Goal: Task Accomplishment & Management: Complete application form

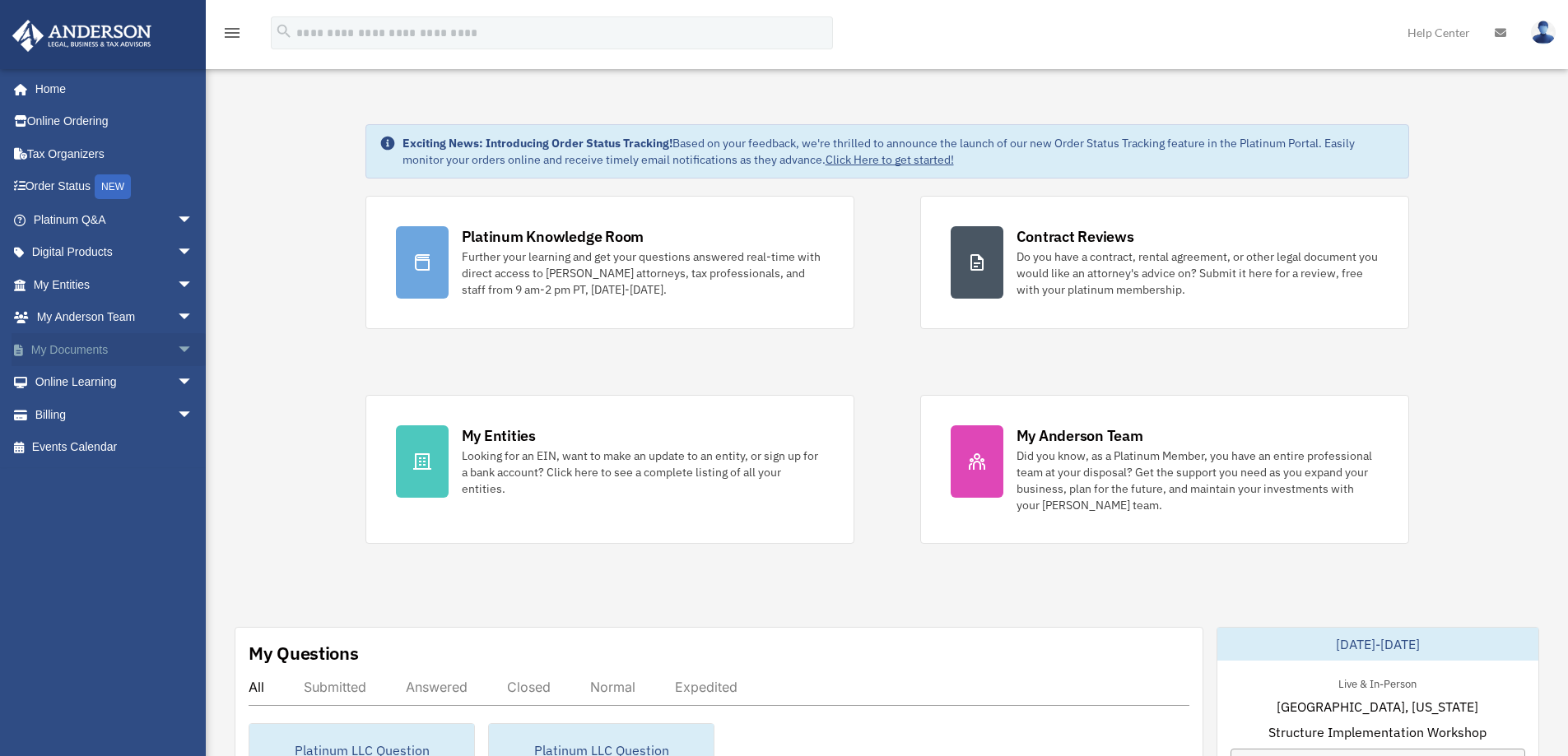
click at [69, 347] on link "My Documents arrow_drop_down" at bounding box center [115, 350] width 206 height 33
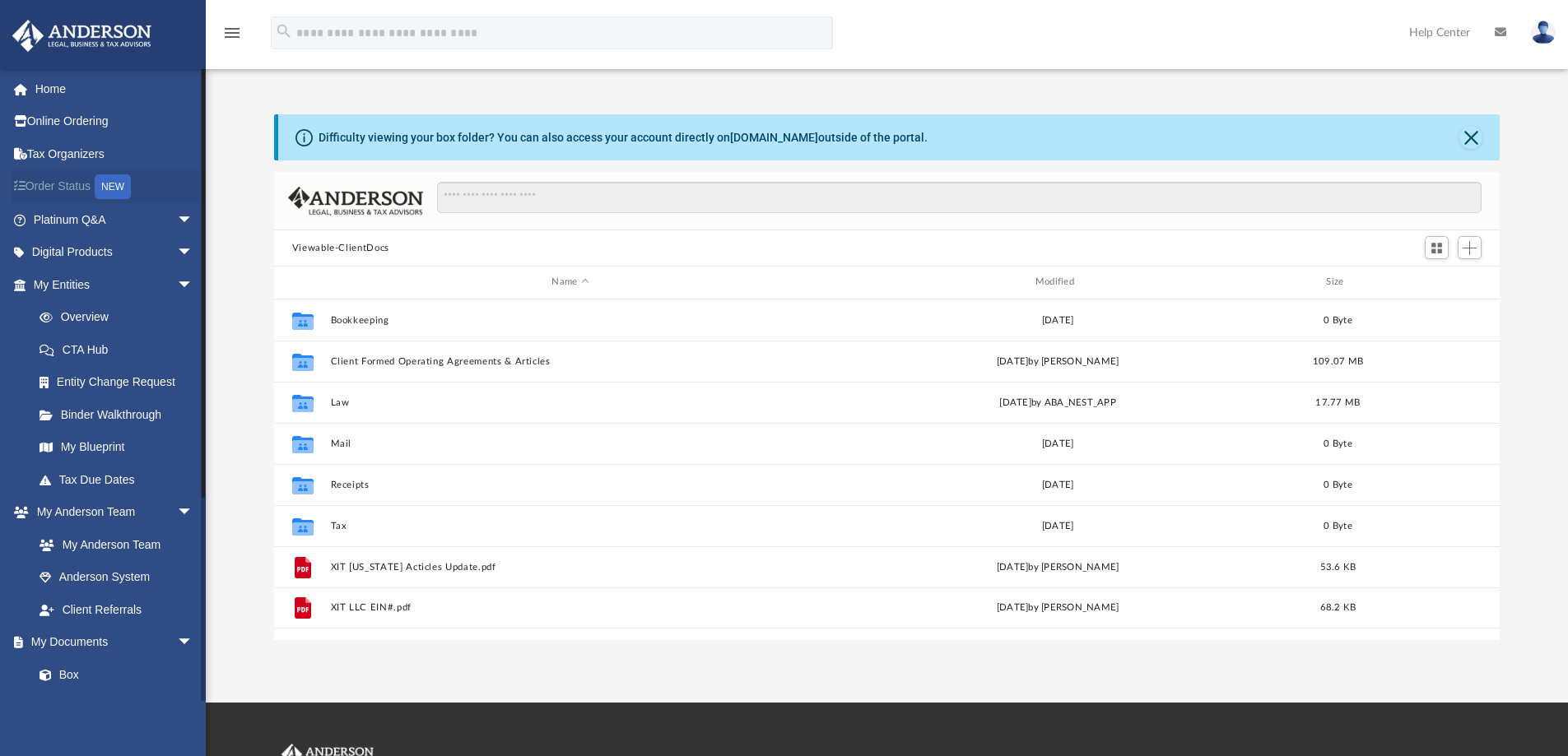
click at [69, 187] on link "Order Status NEW" at bounding box center [115, 187] width 206 height 34
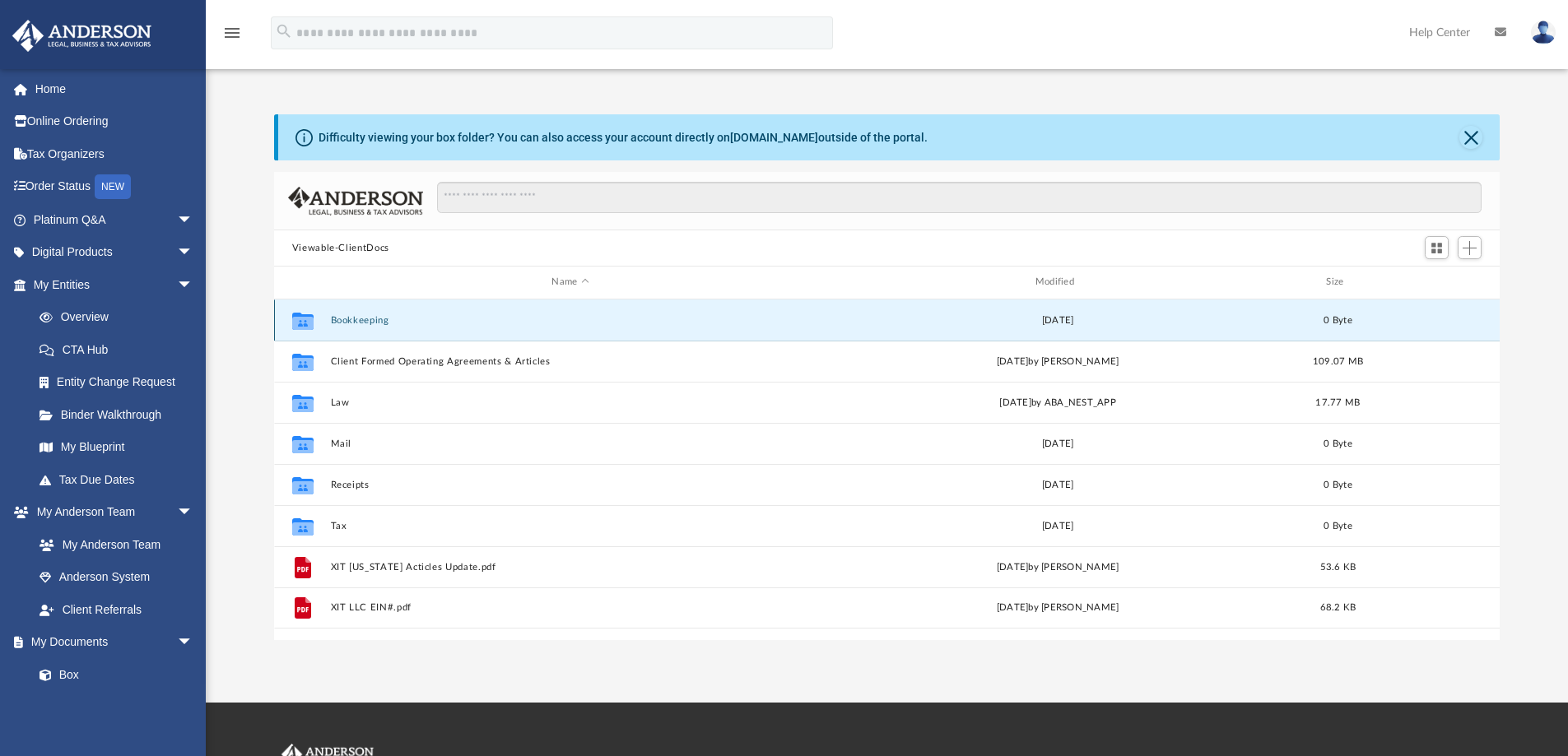
click at [362, 322] on button "Bookkeeping" at bounding box center [570, 320] width 480 height 11
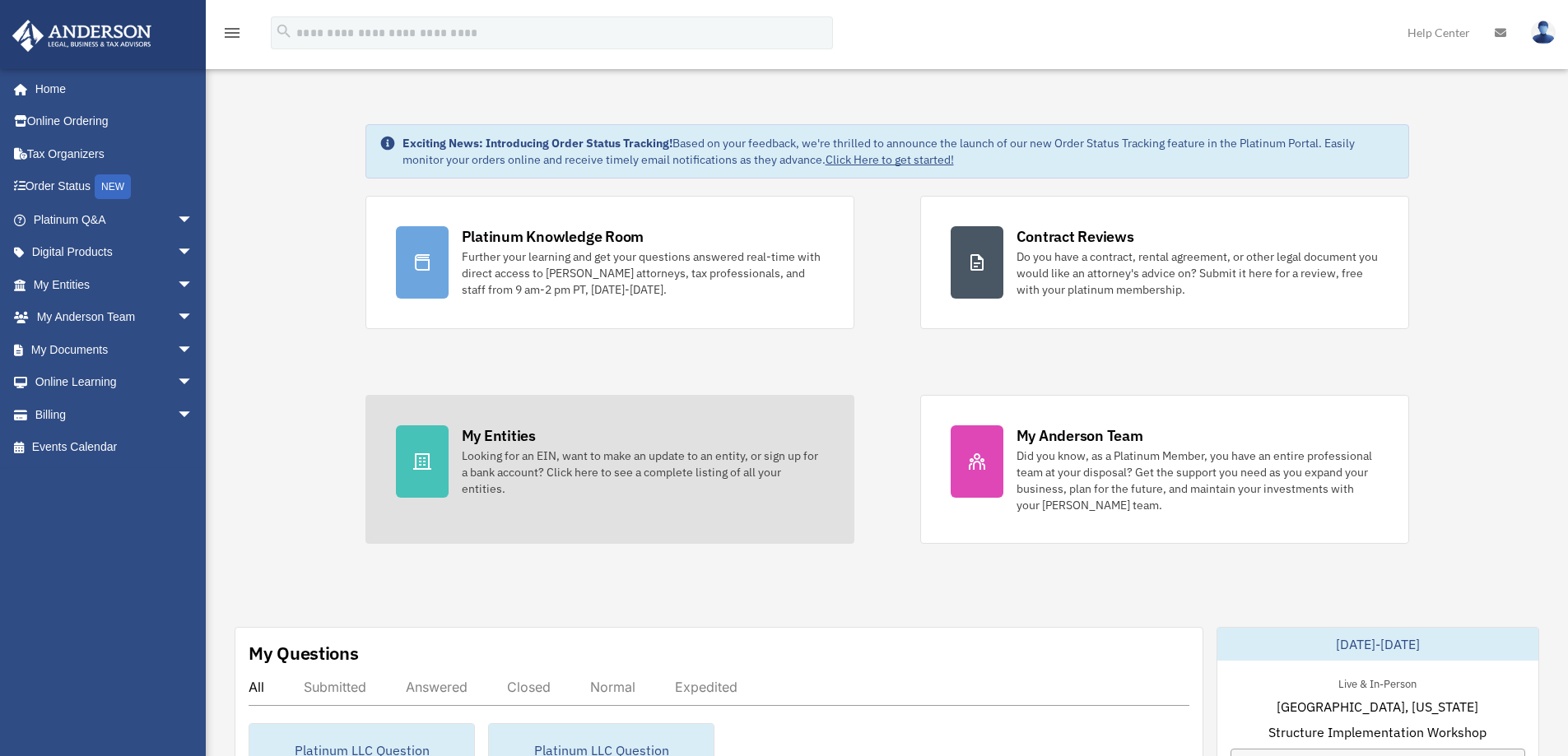
click at [522, 458] on div "Looking for an EIN, want to make an update to an entity, or sign up for a bank …" at bounding box center [642, 472] width 362 height 49
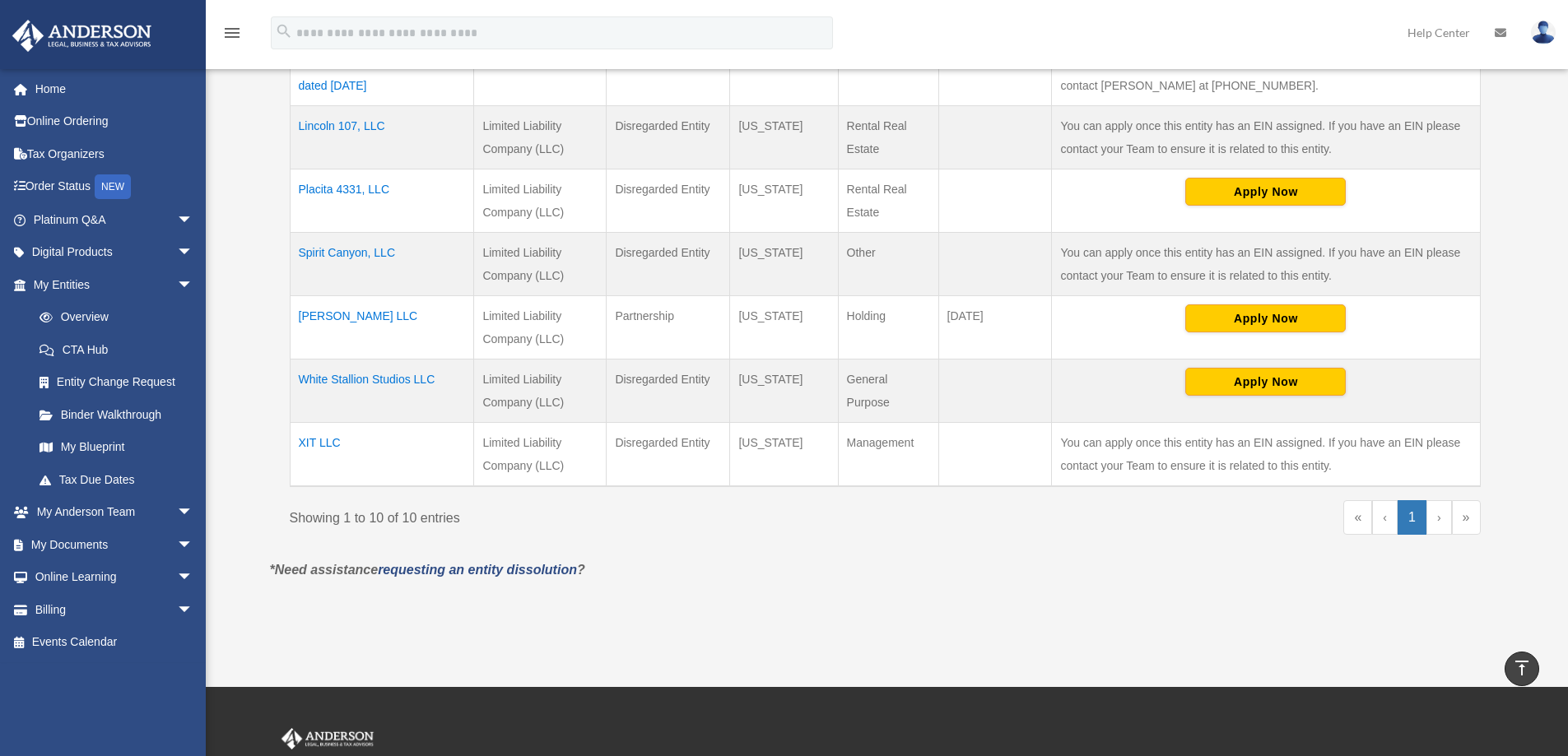
scroll to position [658, 0]
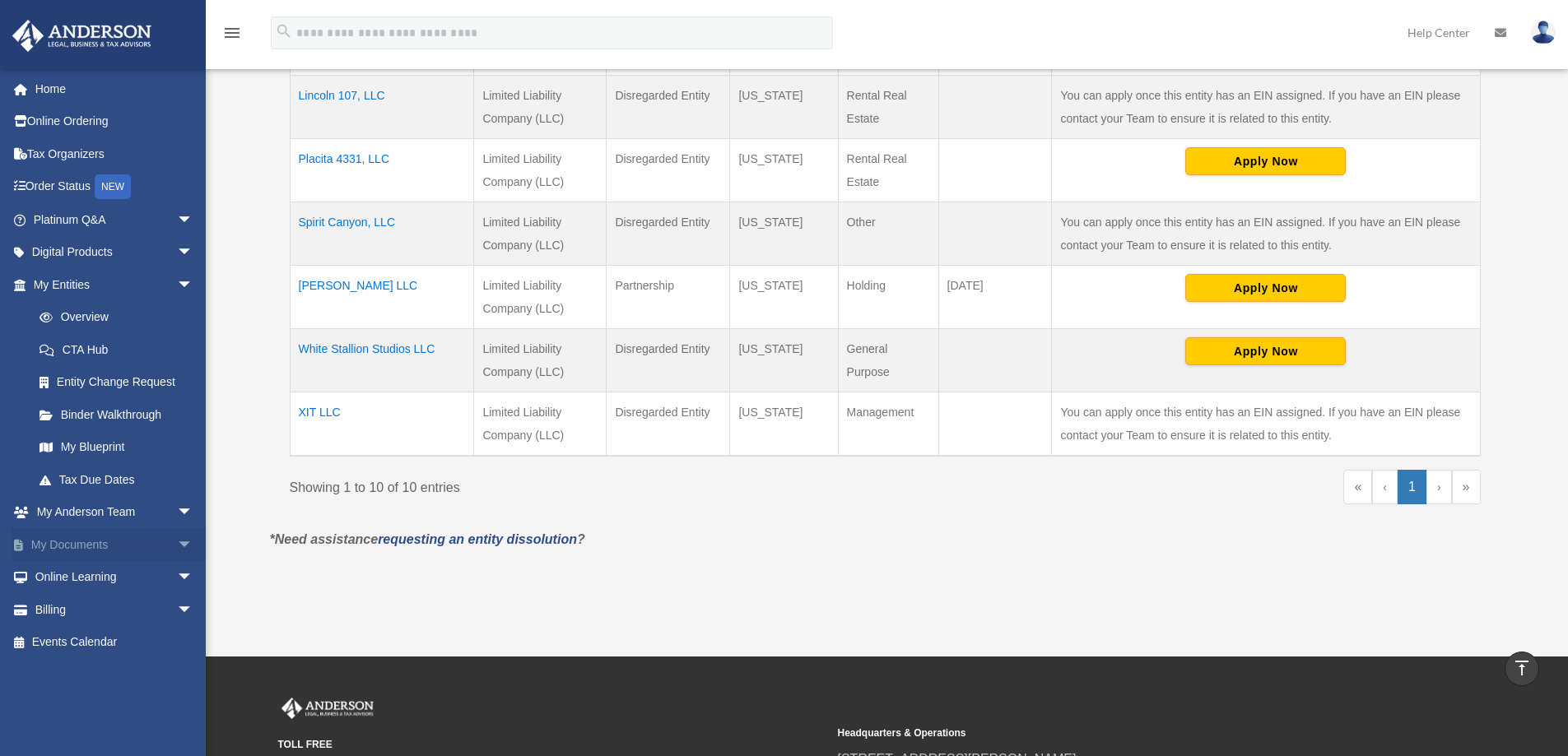
click at [100, 546] on link "My Documents arrow_drop_down" at bounding box center [115, 545] width 206 height 33
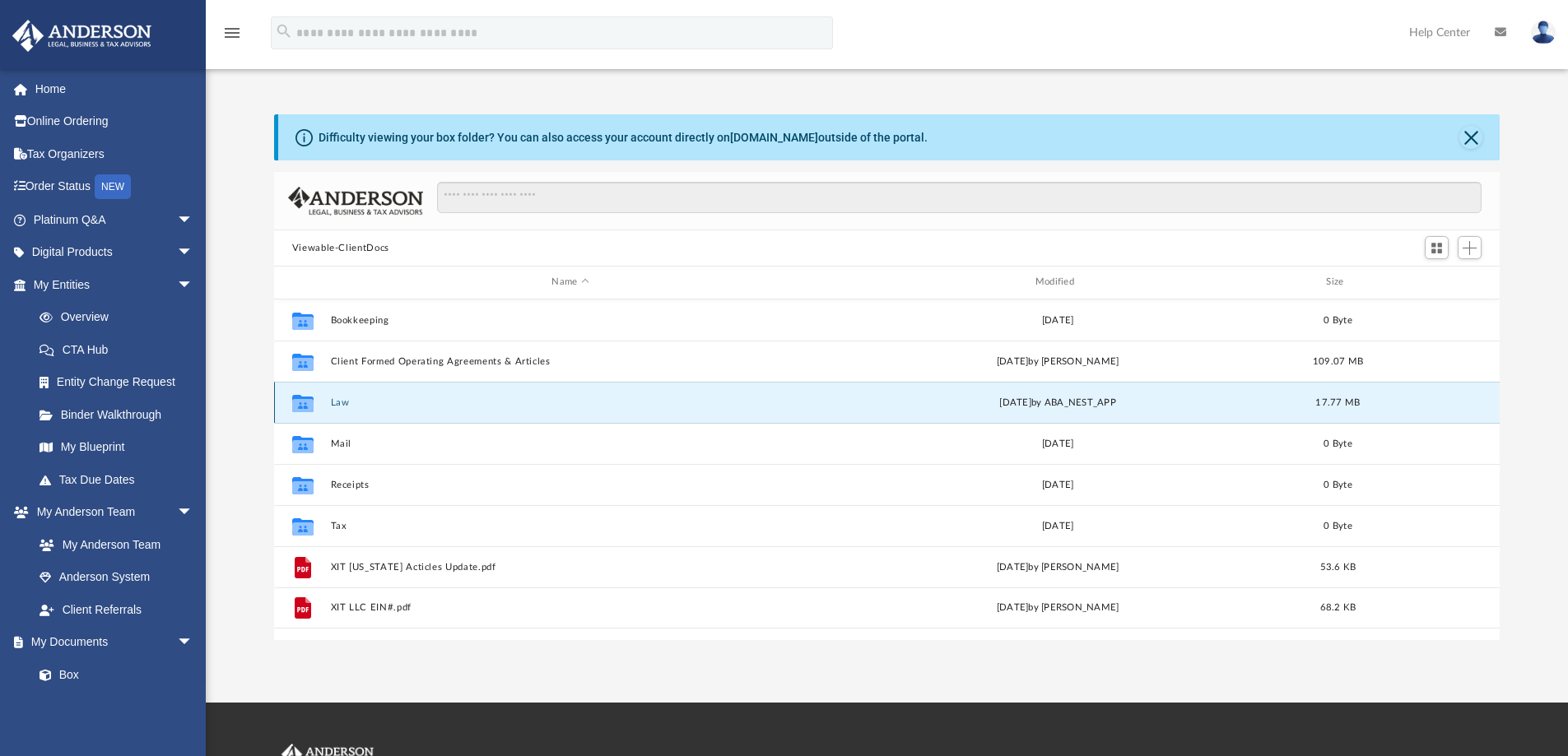
click at [341, 403] on button "Law" at bounding box center [570, 403] width 480 height 11
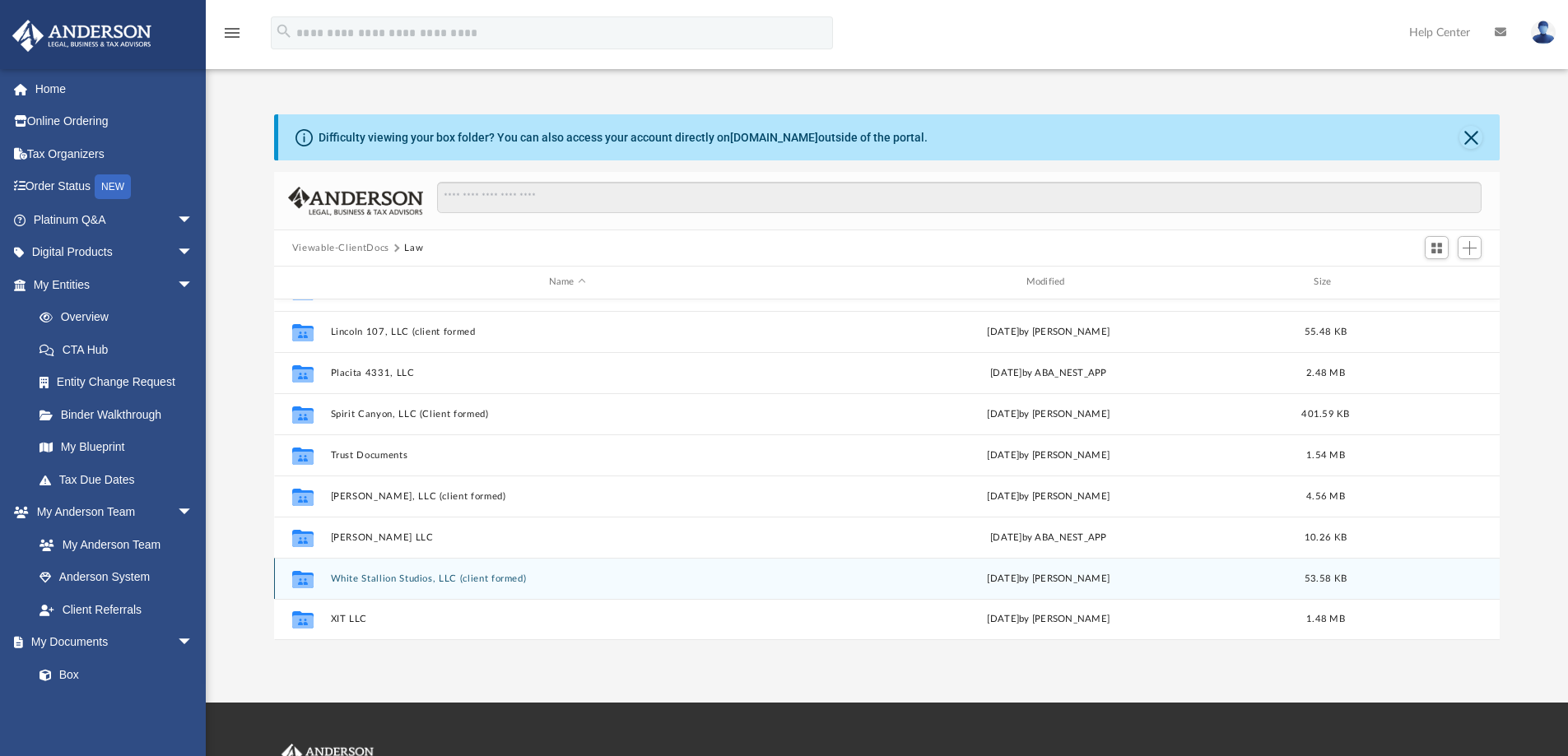
click at [499, 578] on button "White Stallion Studios, LLC (client formed)" at bounding box center [567, 579] width 474 height 11
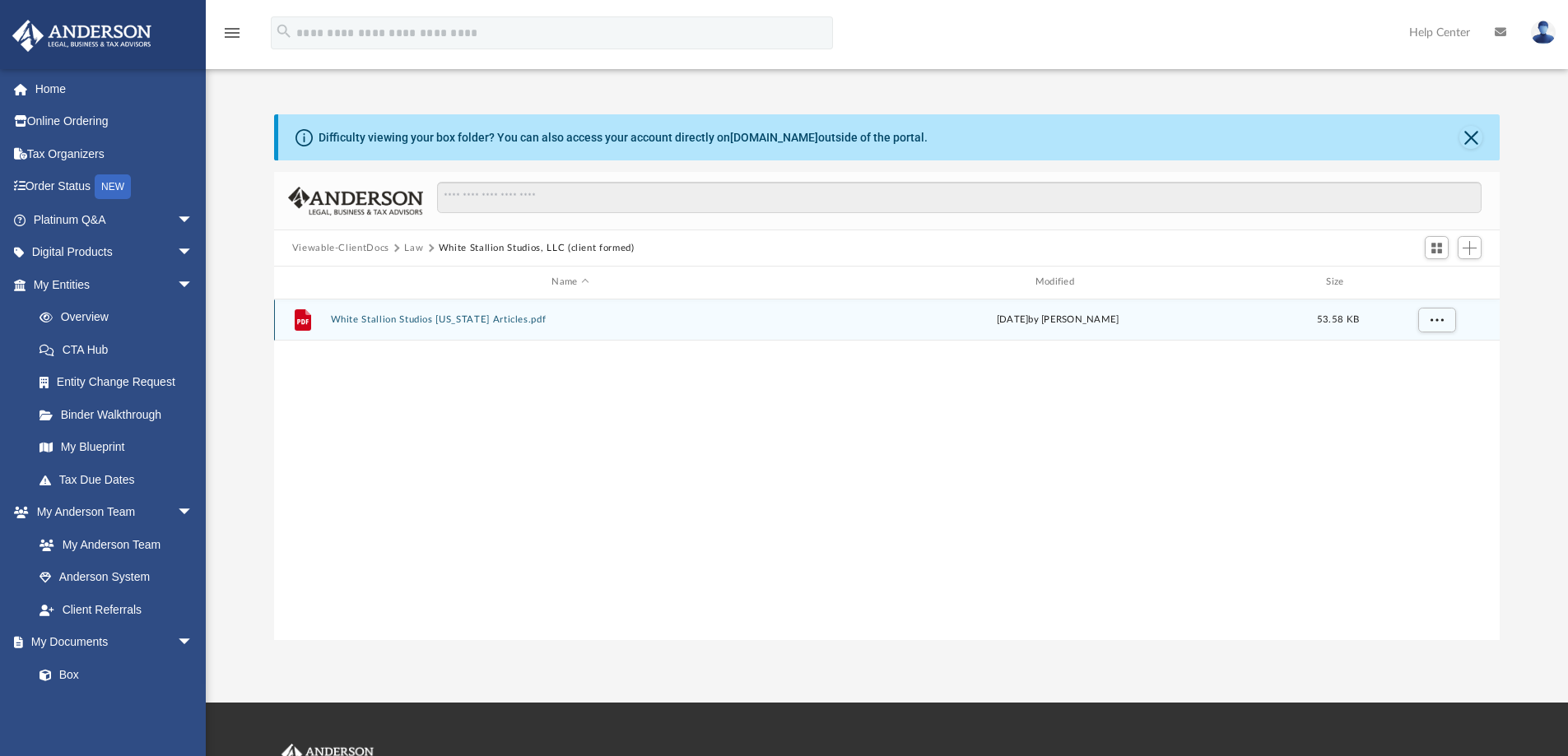
click at [468, 318] on button "White Stallion Studios Arizona Articles.pdf" at bounding box center [570, 319] width 480 height 11
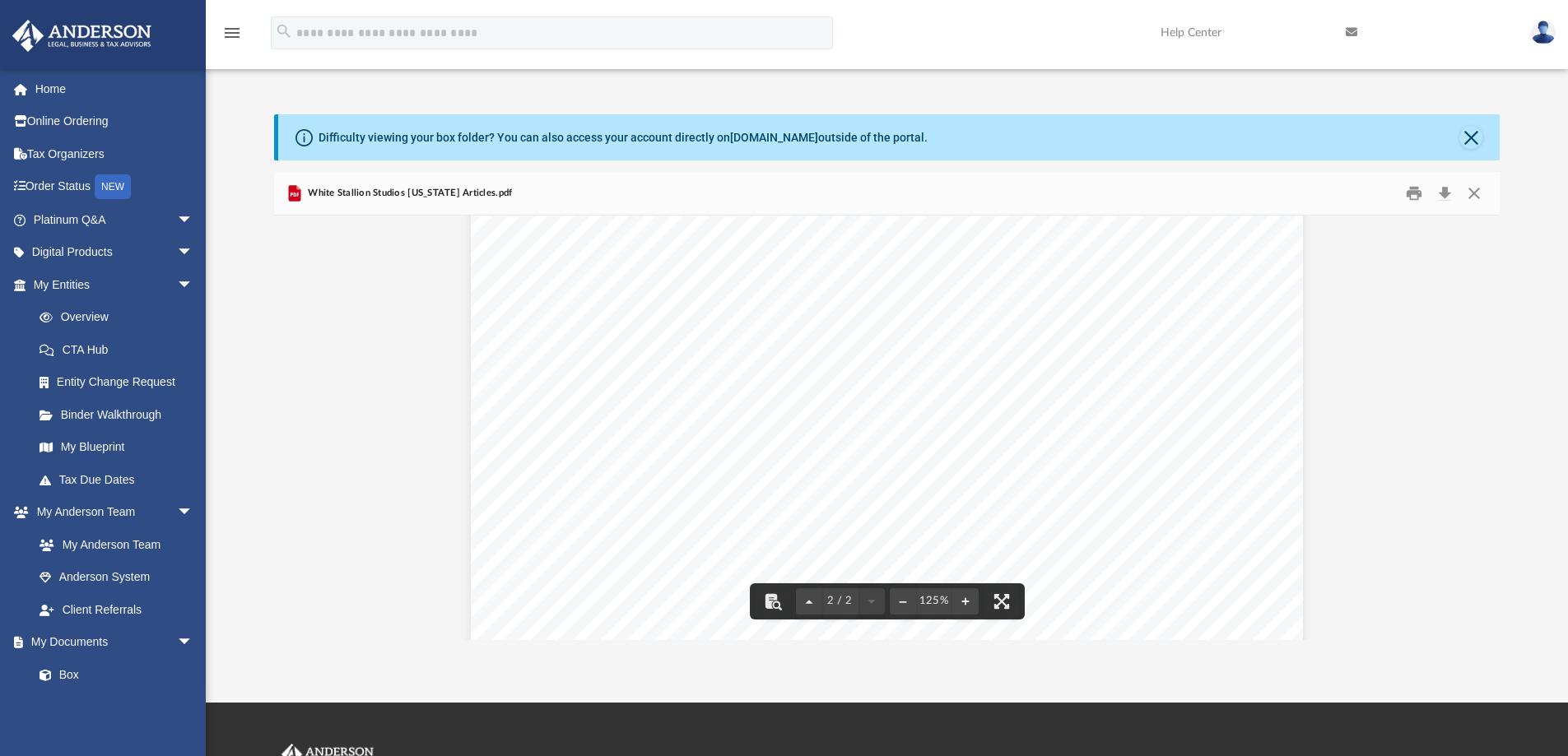
scroll to position [1317, 0]
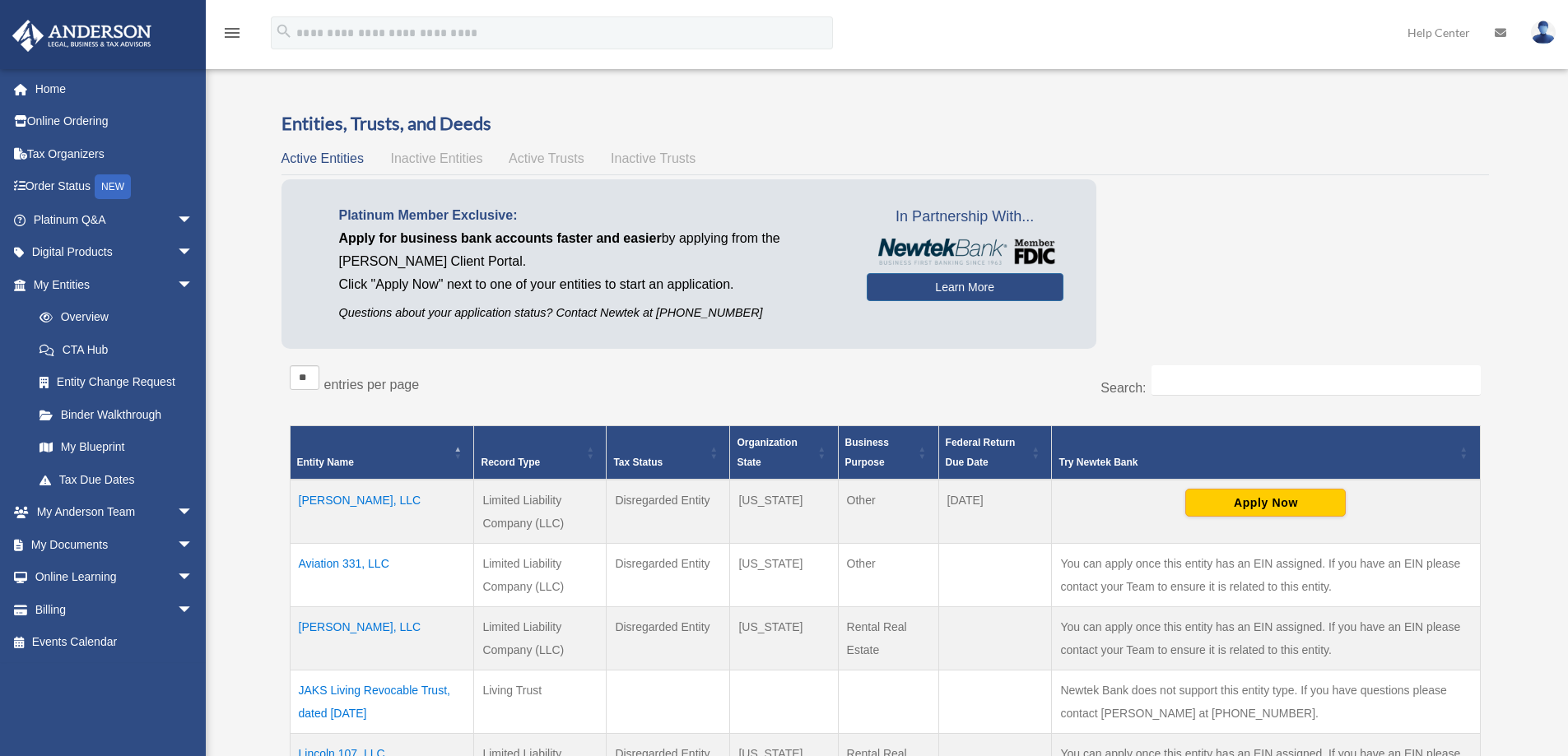
scroll to position [658, 0]
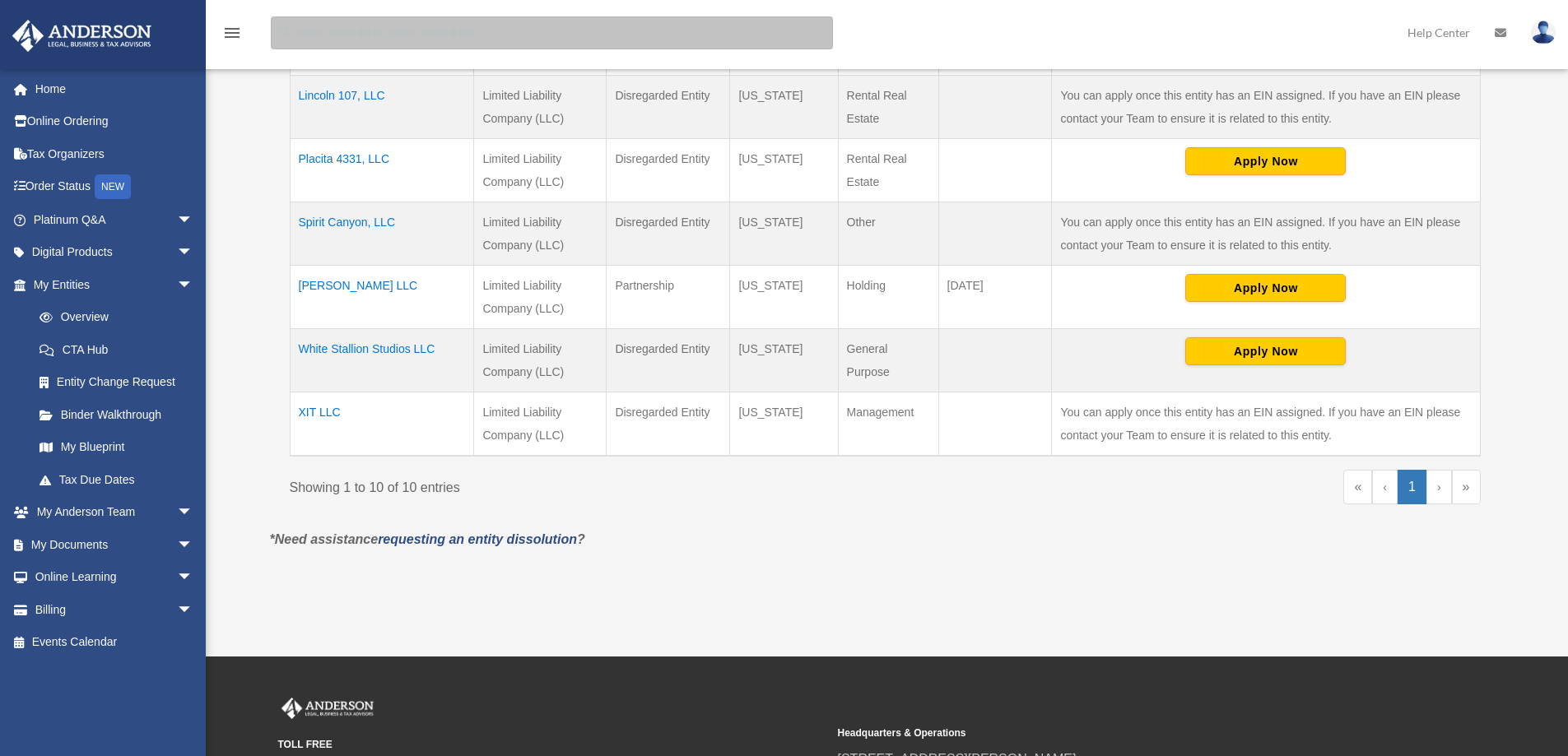
click at [380, 27] on input "search" at bounding box center [552, 33] width 562 height 33
type input "**********"
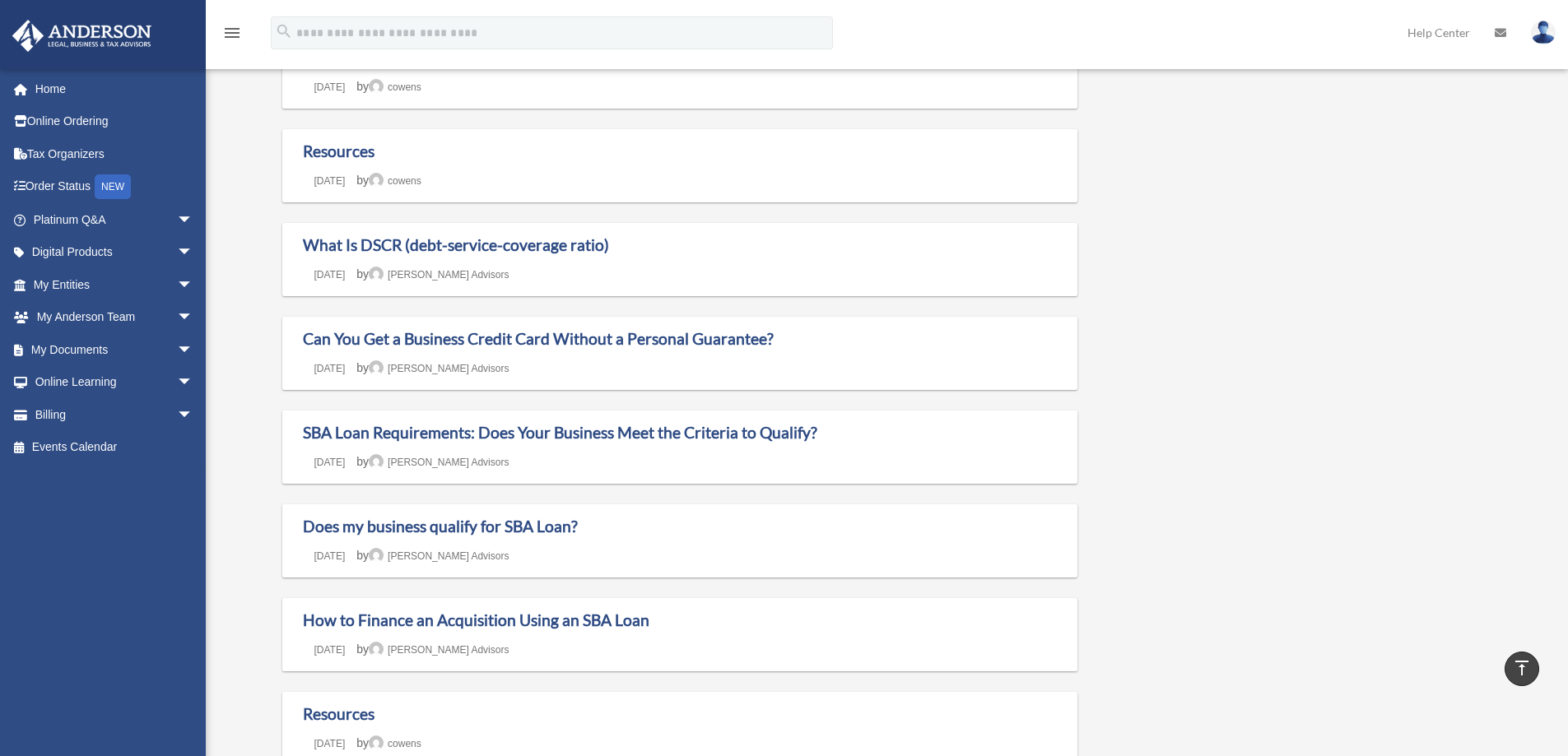
scroll to position [658, 0]
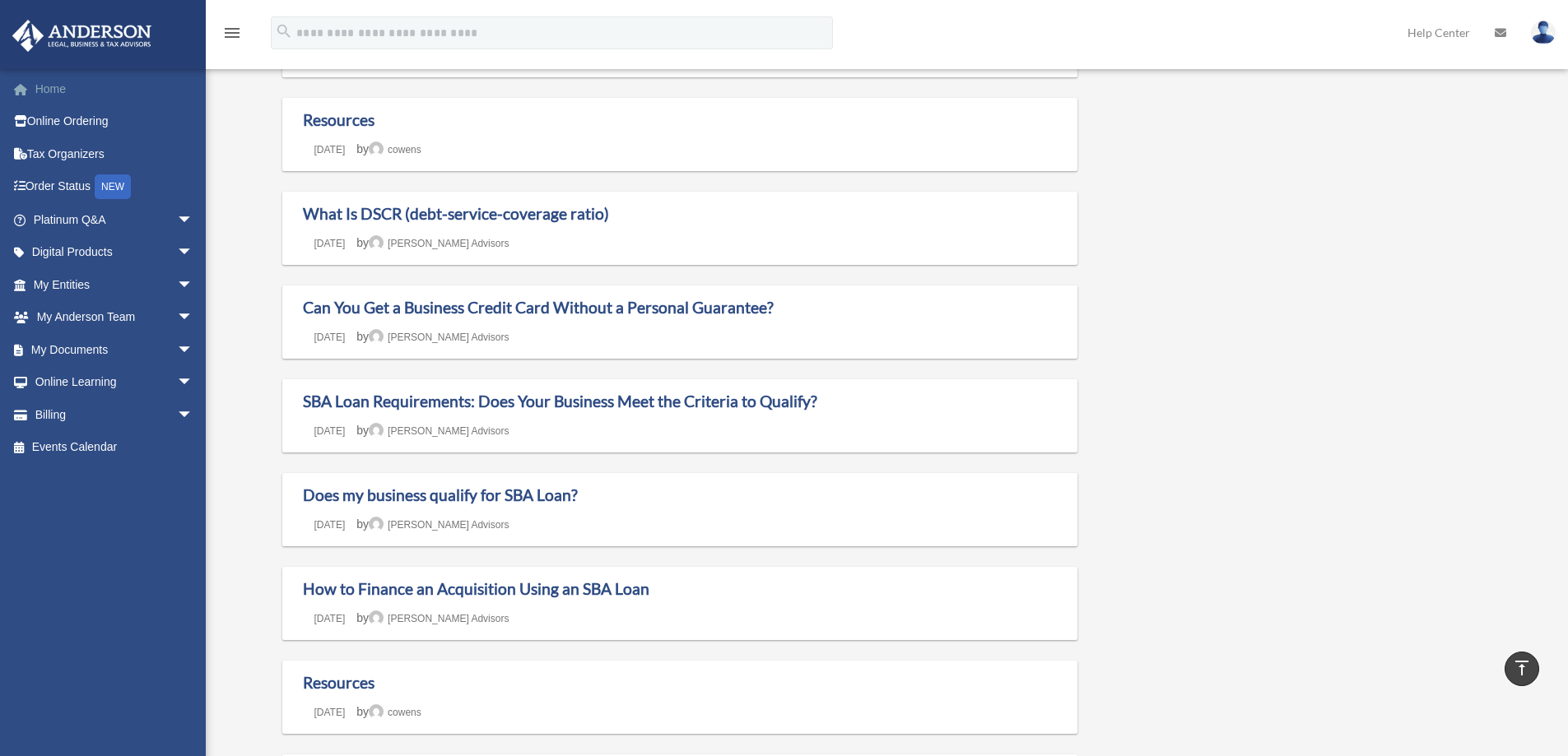
click at [43, 86] on link "Home" at bounding box center [115, 89] width 206 height 33
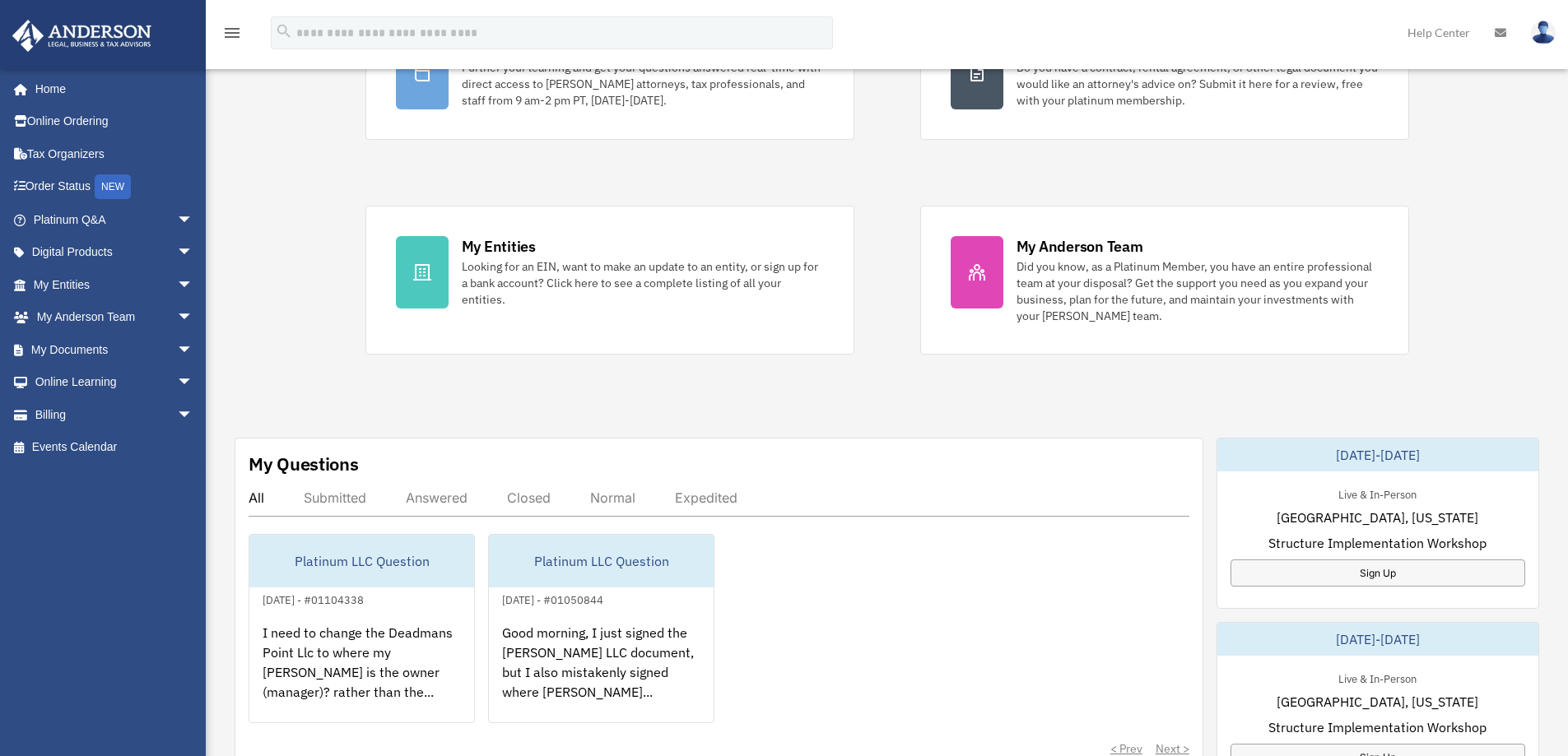
scroll to position [220, 0]
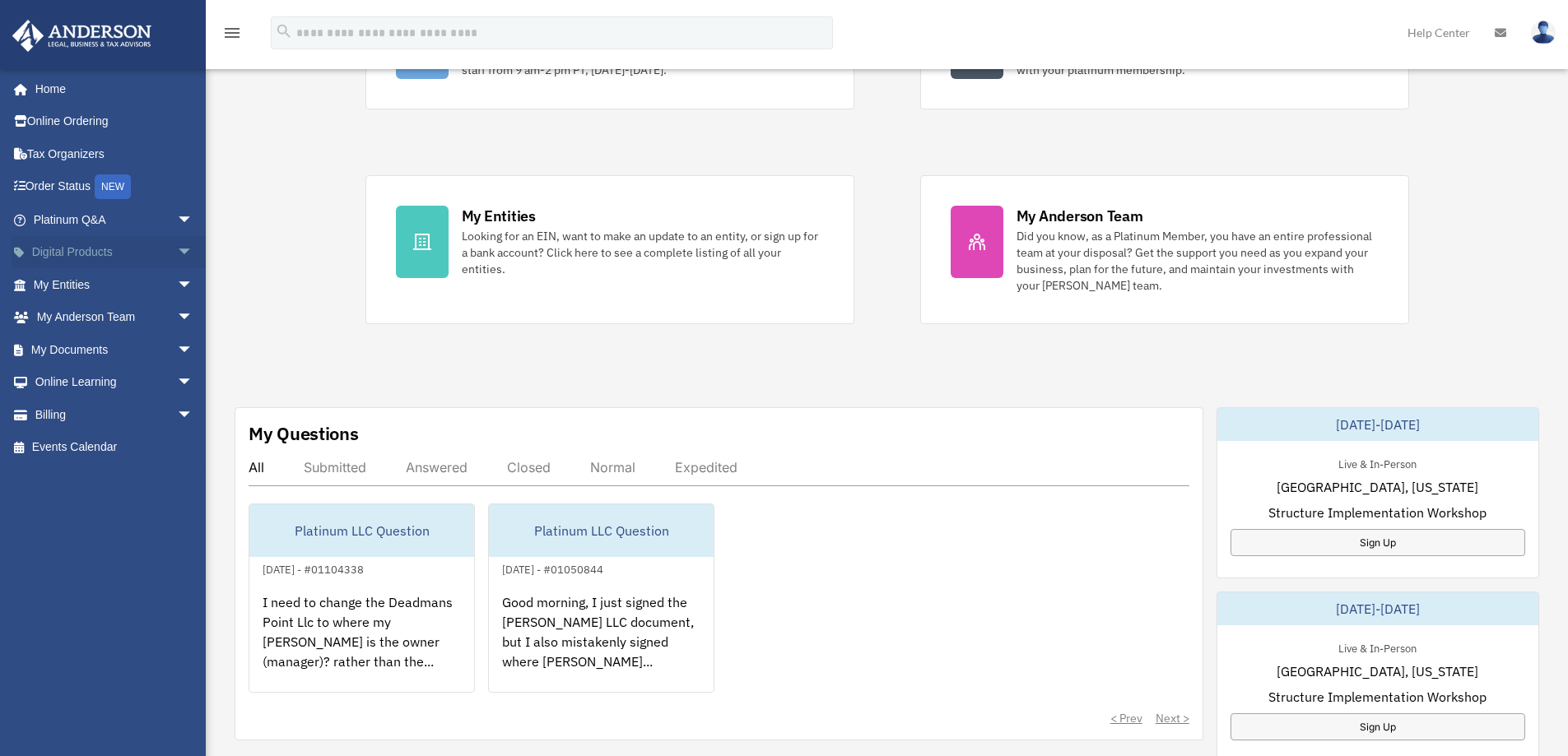
click at [177, 252] on span "arrow_drop_down" at bounding box center [194, 253] width 33 height 34
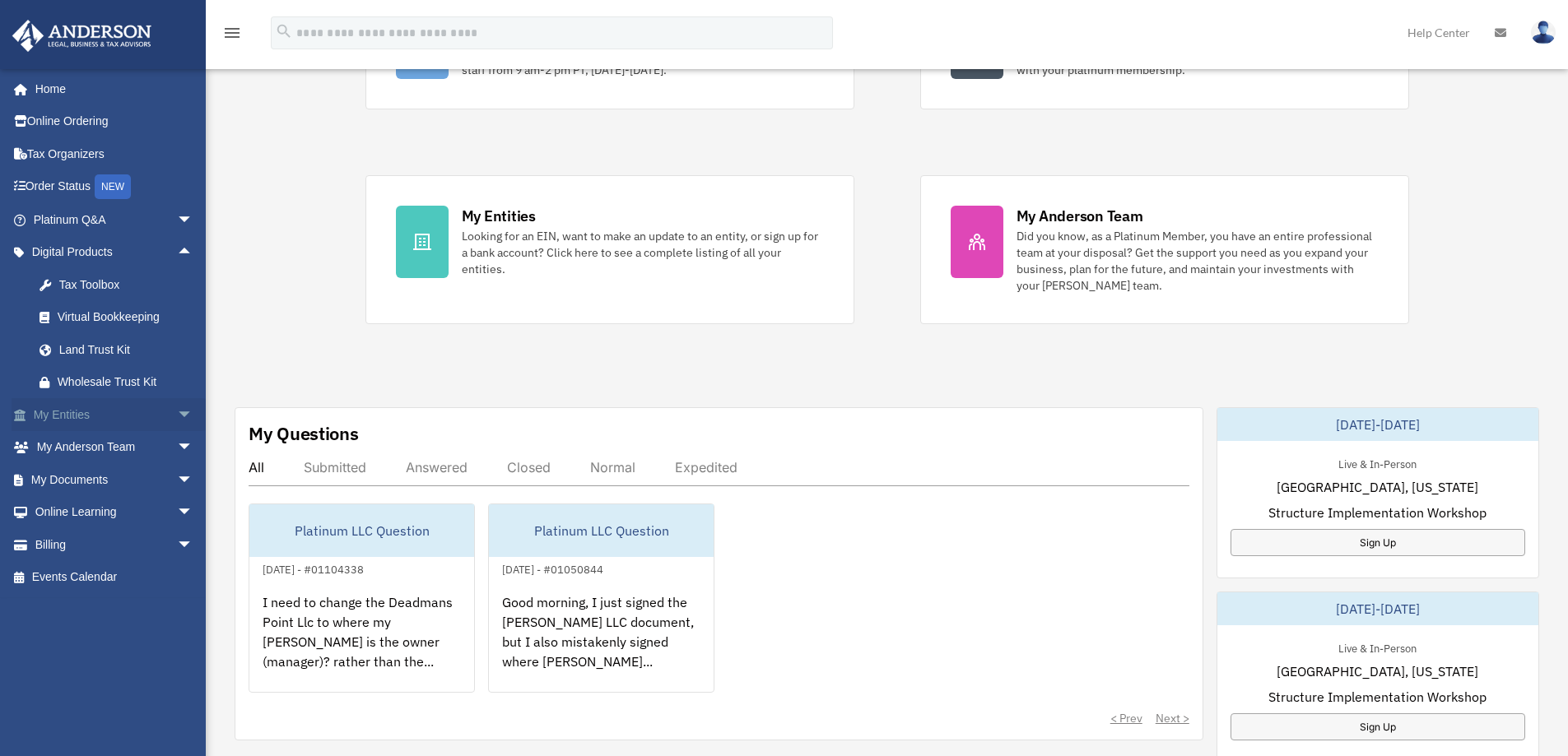
click at [177, 413] on span "arrow_drop_down" at bounding box center [194, 415] width 33 height 34
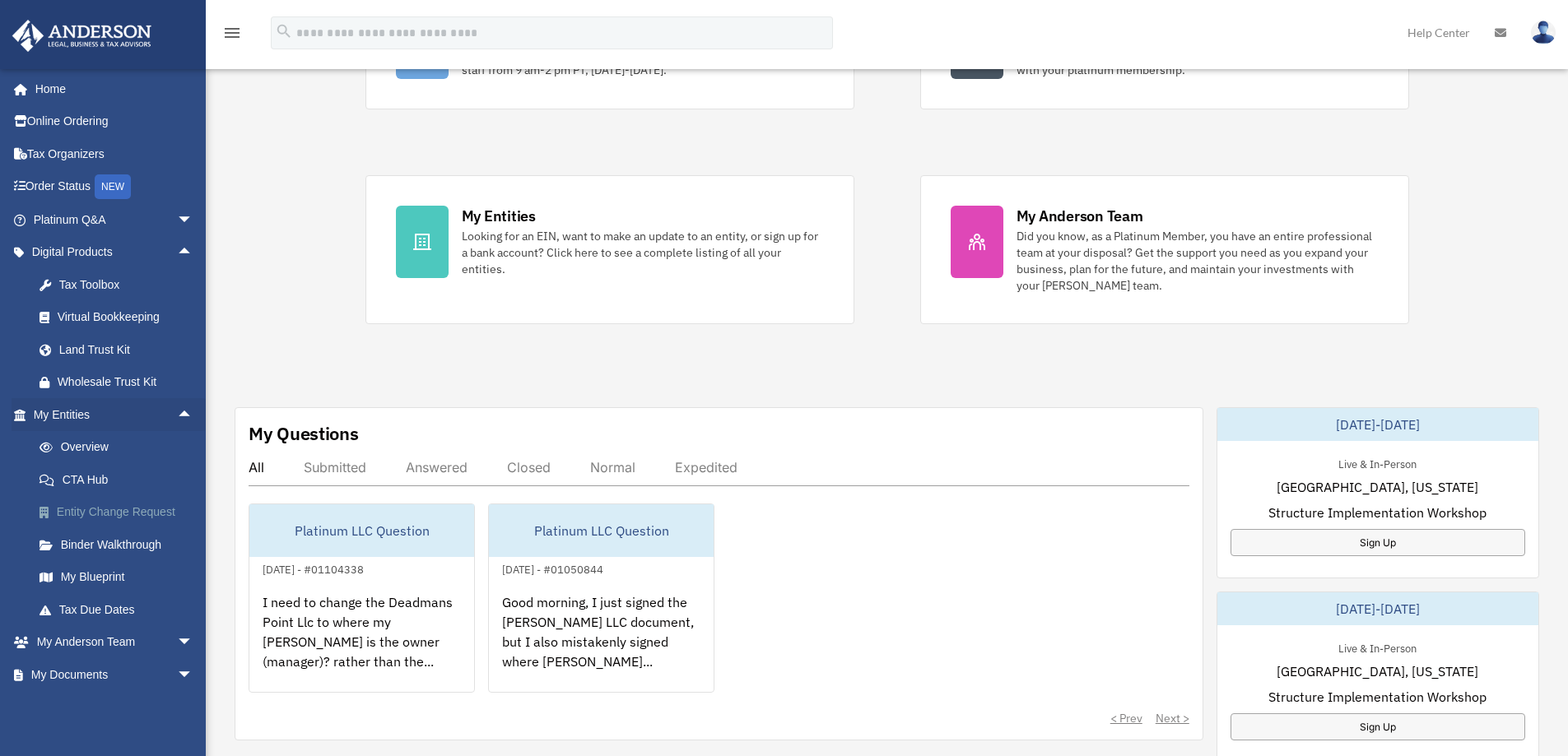
click at [136, 506] on link "Entity Change Request" at bounding box center [121, 513] width 195 height 33
